Goal: Task Accomplishment & Management: Use online tool/utility

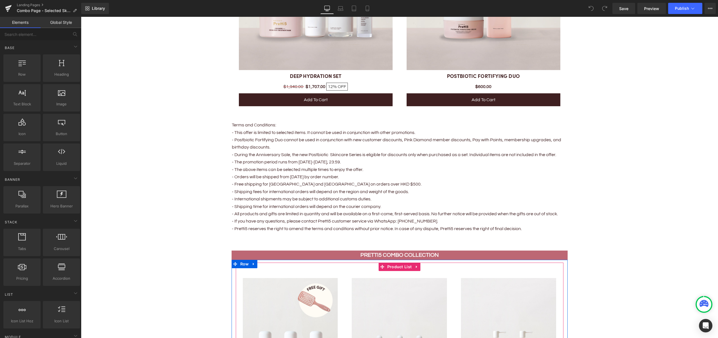
scroll to position [1052, 0]
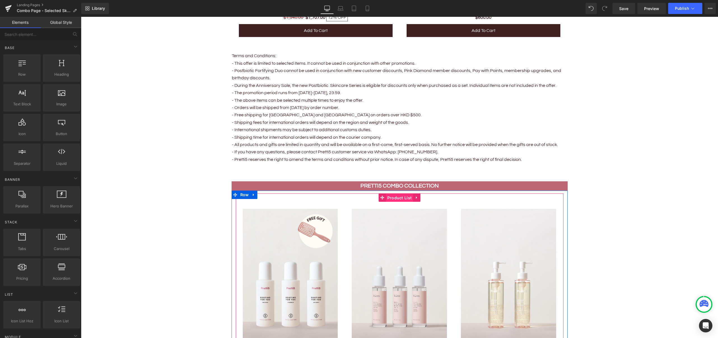
click at [395, 198] on span "Product List" at bounding box center [399, 197] width 27 height 8
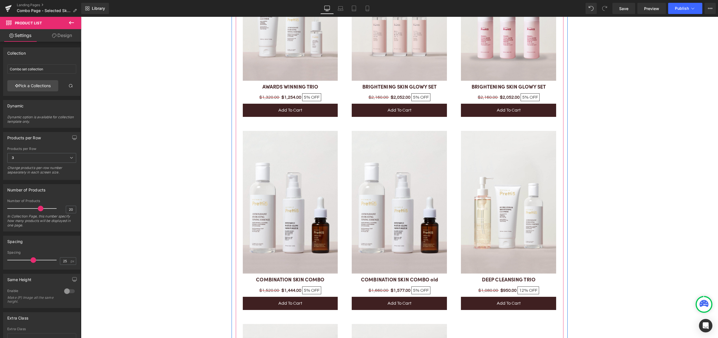
scroll to position [2097, 0]
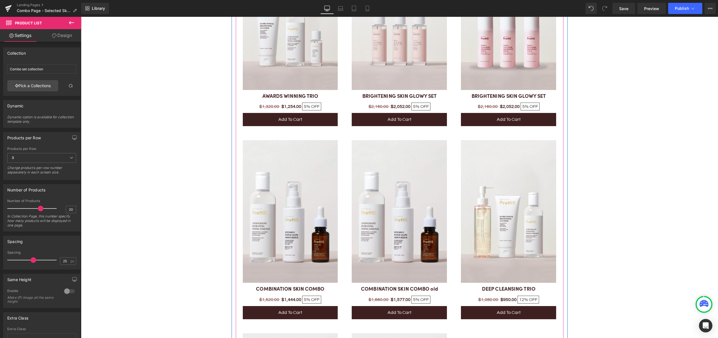
click at [410, 165] on img at bounding box center [399, 211] width 95 height 143
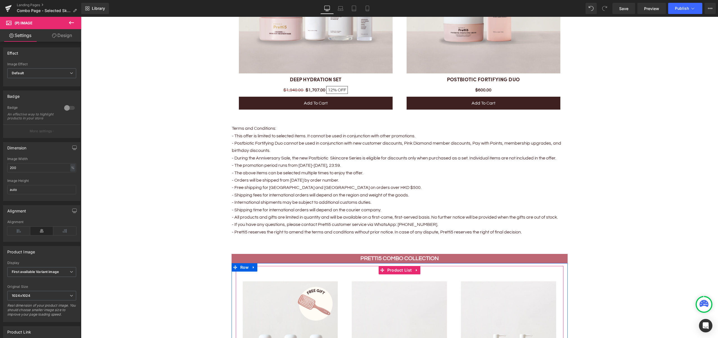
scroll to position [977, 0]
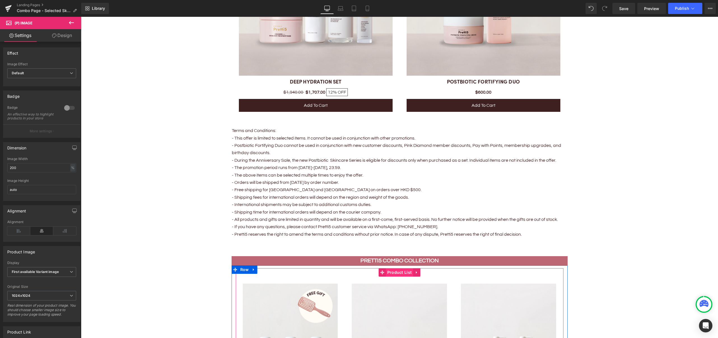
click at [399, 272] on span "Product List" at bounding box center [399, 272] width 27 height 8
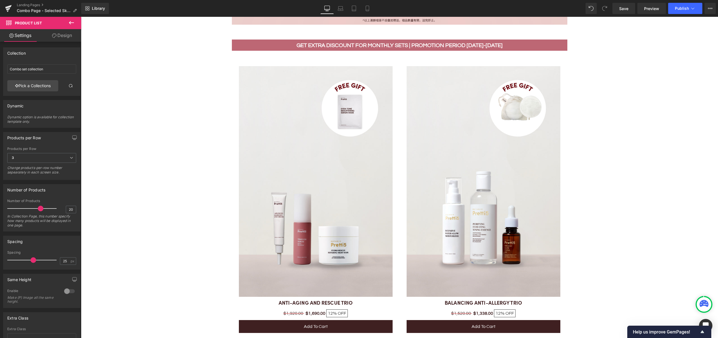
scroll to position [0, 0]
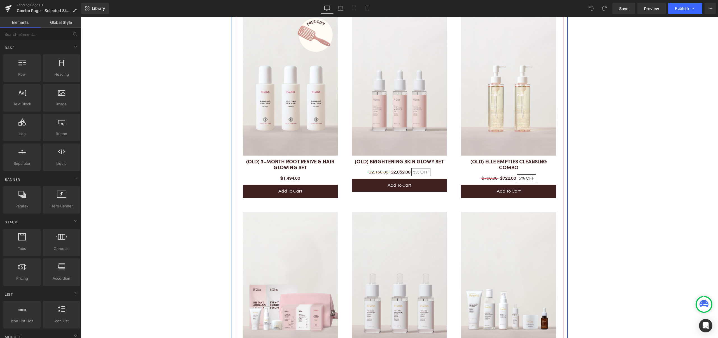
scroll to position [1194, 0]
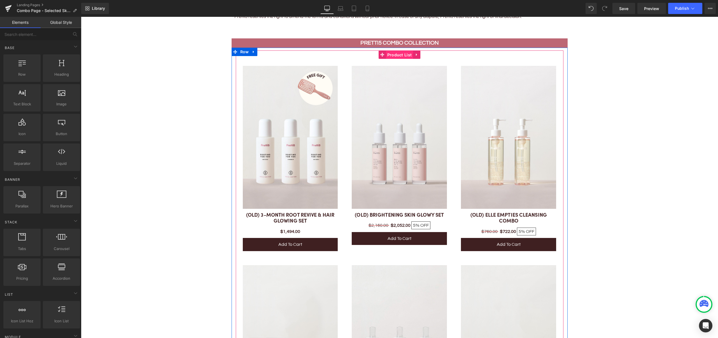
click at [398, 54] on span "Product List" at bounding box center [399, 55] width 27 height 8
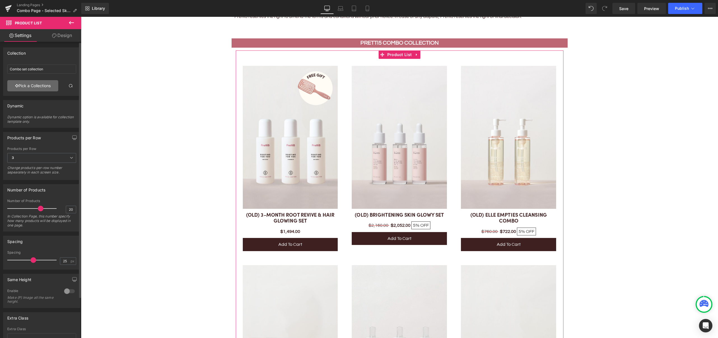
click at [33, 87] on link "Pick a Collections" at bounding box center [32, 85] width 51 height 11
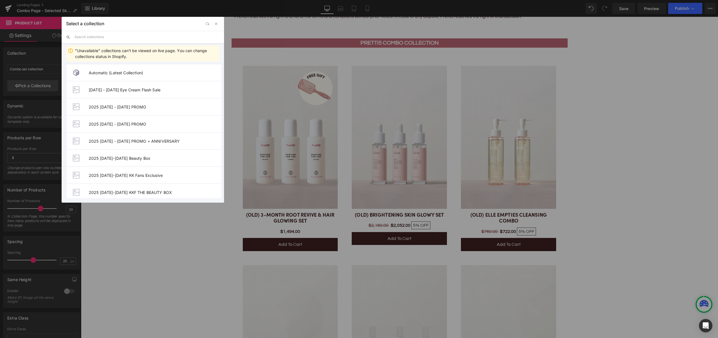
click at [114, 36] on input "text" at bounding box center [146, 37] width 145 height 12
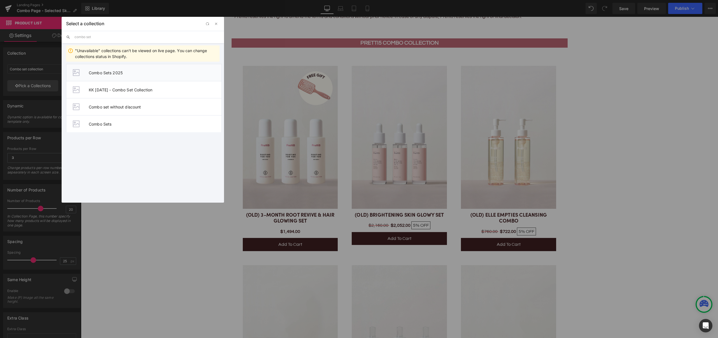
type input "combo set"
click at [113, 69] on li "Combo Sets 2025" at bounding box center [144, 72] width 156 height 17
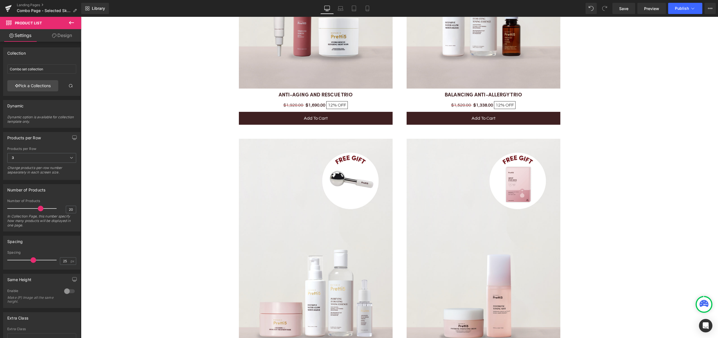
scroll to position [634, 0]
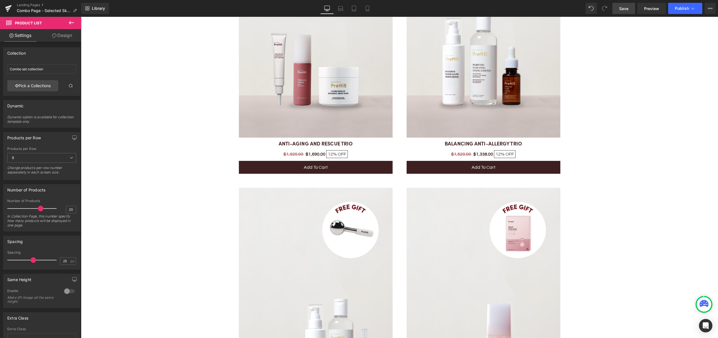
drag, startPoint x: 619, startPoint y: 6, endPoint x: 544, endPoint y: 44, distance: 84.3
click at [619, 6] on span "Save" at bounding box center [623, 9] width 9 height 6
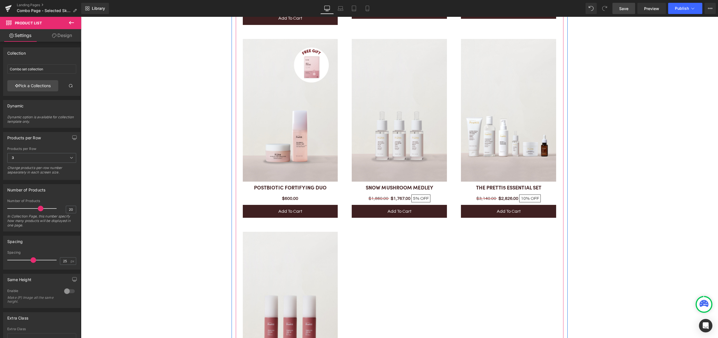
scroll to position [1568, 0]
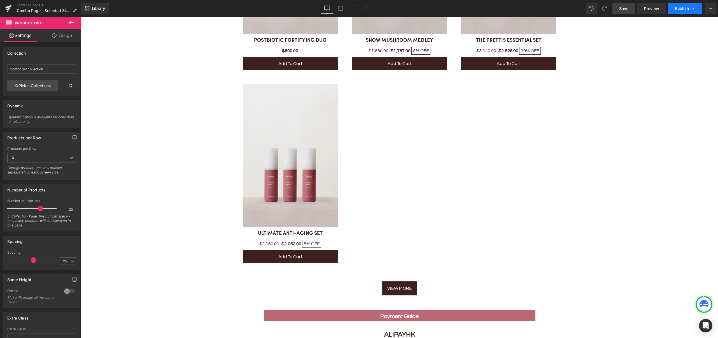
click at [677, 8] on span "Publish" at bounding box center [682, 8] width 14 height 4
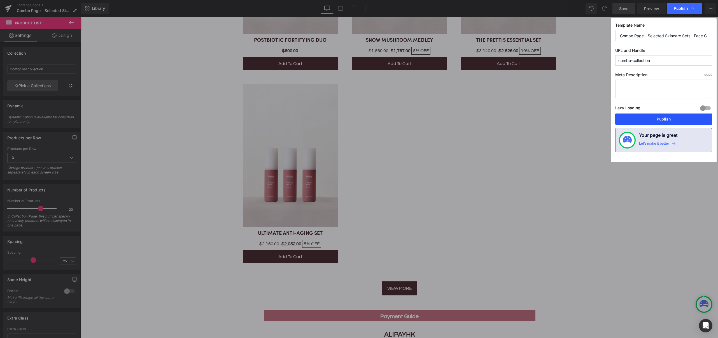
drag, startPoint x: 652, startPoint y: 120, endPoint x: 420, endPoint y: 128, distance: 232.3
click at [652, 120] on button "Publish" at bounding box center [663, 118] width 97 height 11
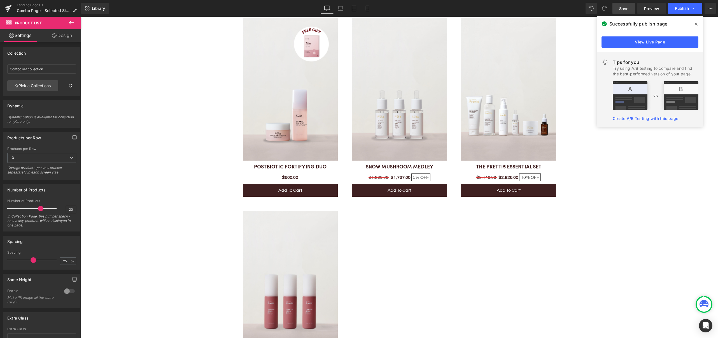
scroll to position [1418, 0]
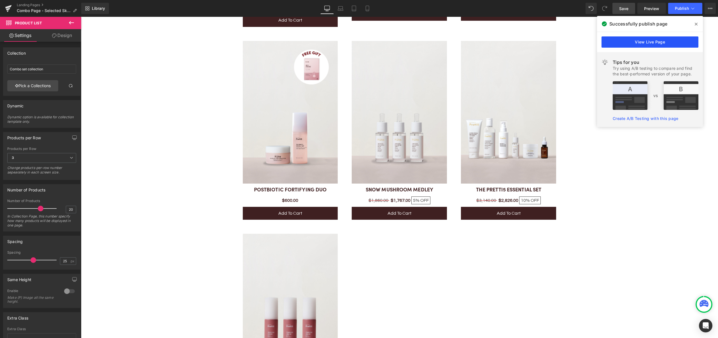
click at [643, 44] on link "View Live Page" at bounding box center [649, 41] width 97 height 11
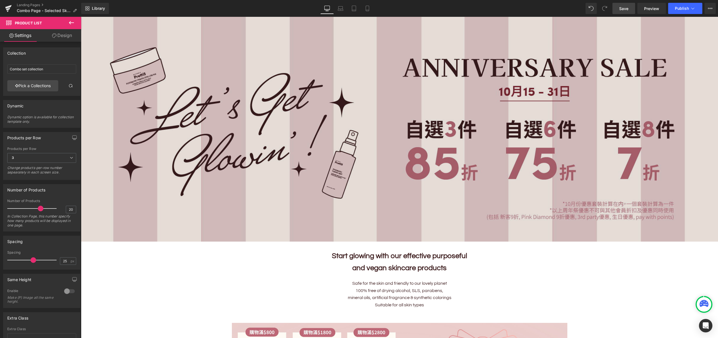
scroll to position [0, 0]
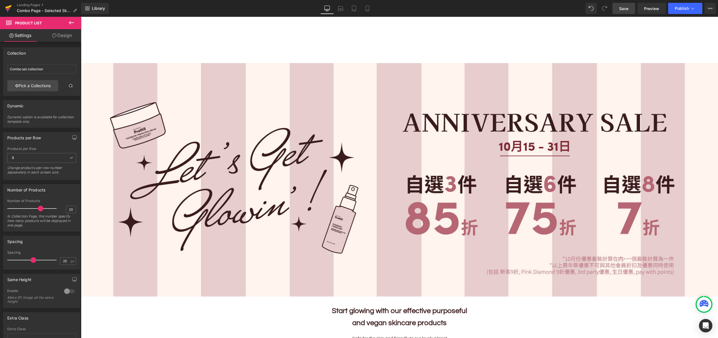
click at [6, 6] on icon at bounding box center [8, 8] width 7 height 14
